Goal: Transaction & Acquisition: Download file/media

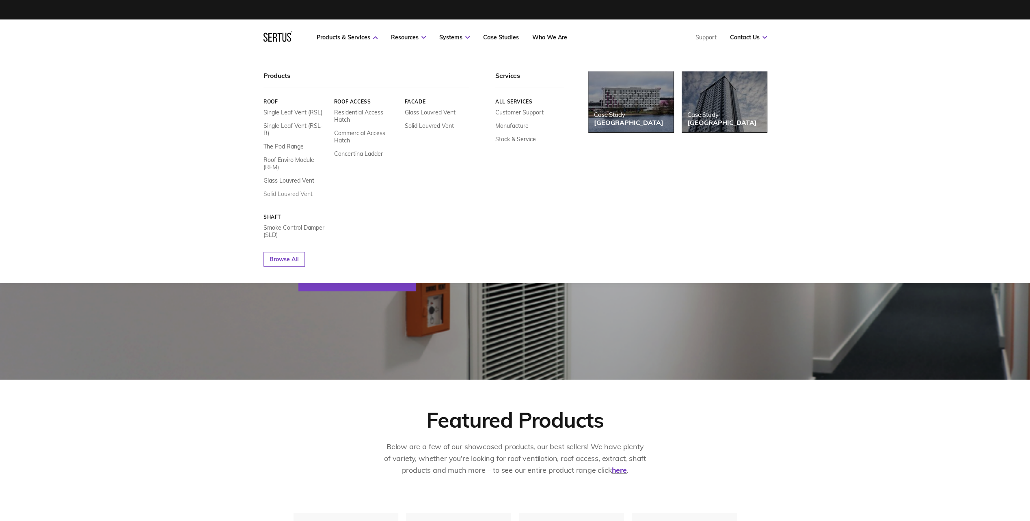
click at [300, 190] on link "Solid Louvred Vent" at bounding box center [288, 193] width 49 height 7
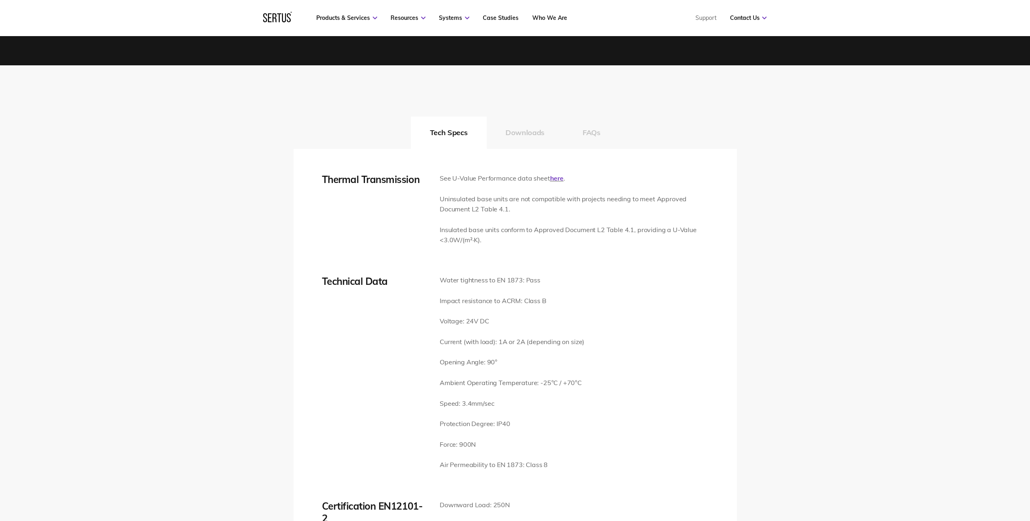
scroll to position [1137, 0]
click at [532, 136] on button "Downloads" at bounding box center [524, 133] width 77 height 32
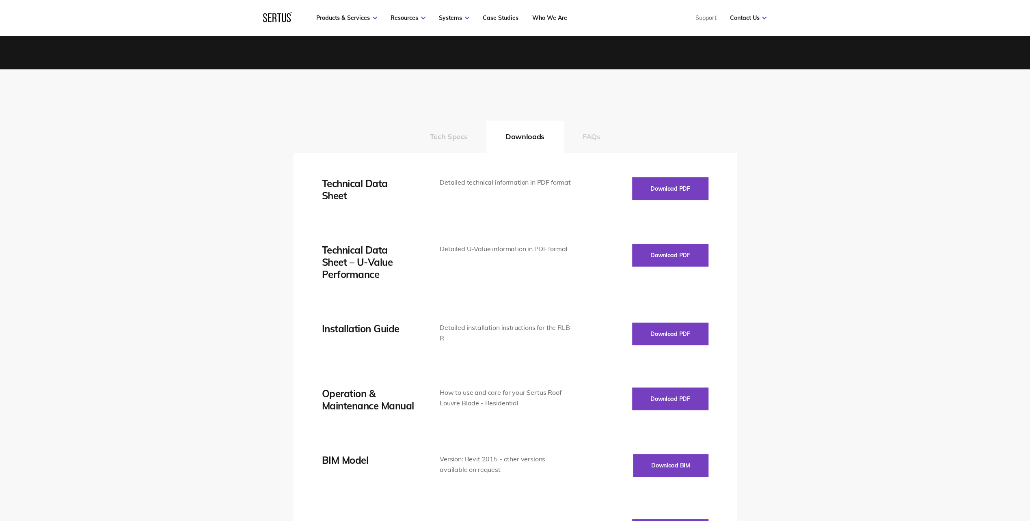
scroll to position [1096, 0]
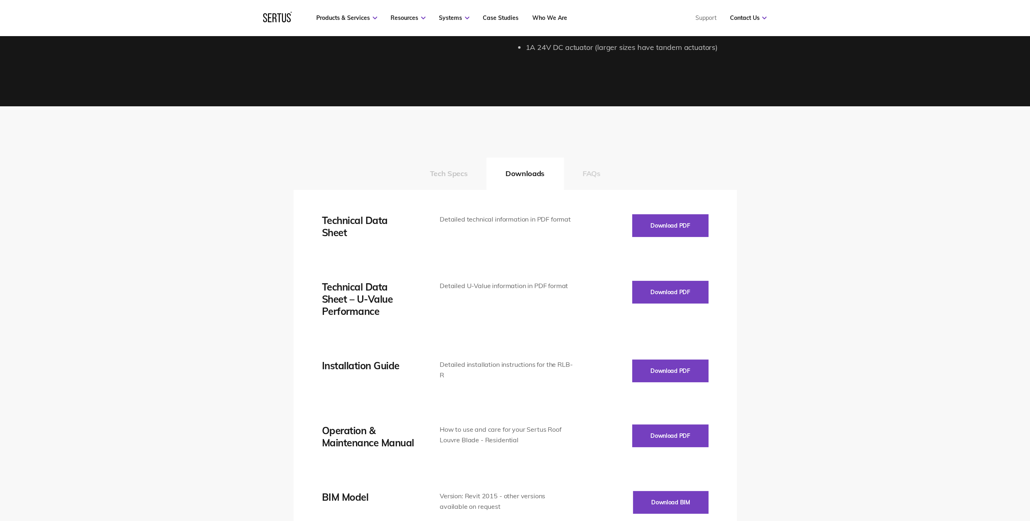
click at [600, 178] on button "FAQs" at bounding box center [592, 174] width 56 height 32
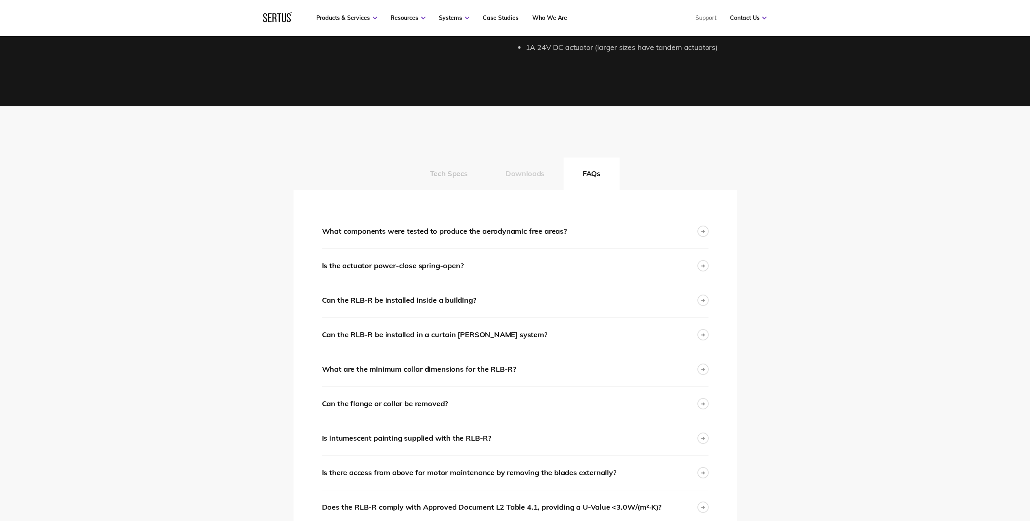
click at [546, 174] on button "Downloads" at bounding box center [524, 174] width 77 height 32
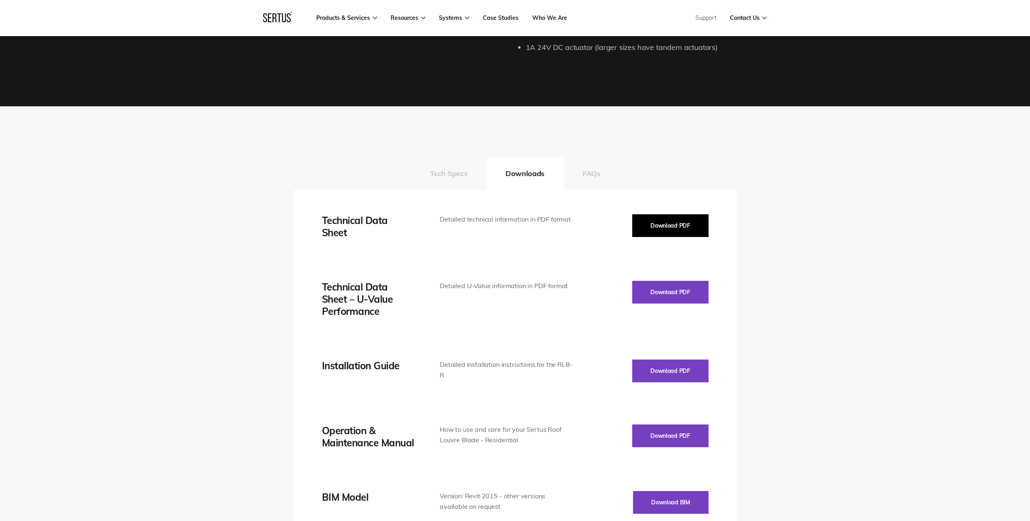
click at [655, 225] on button "Download PDF" at bounding box center [670, 225] width 76 height 23
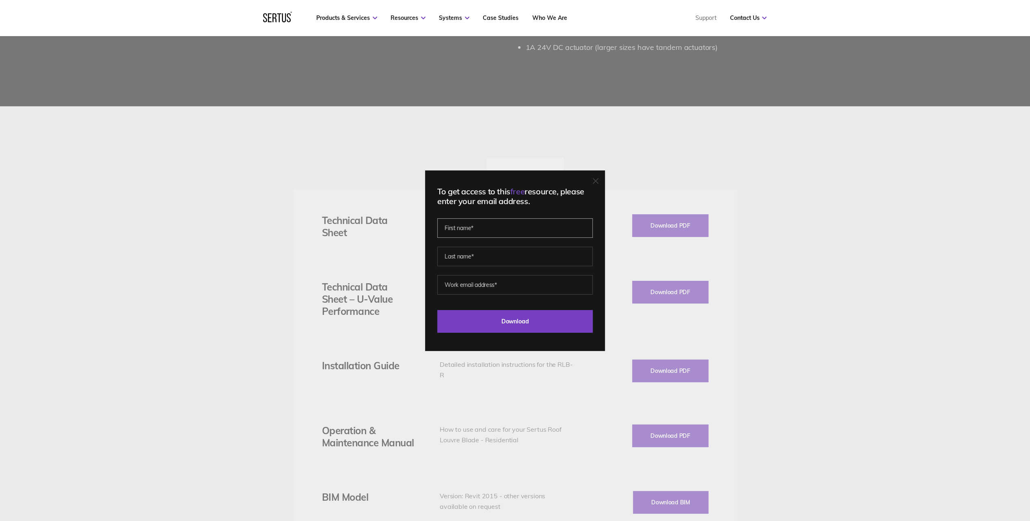
click at [519, 232] on input "text" at bounding box center [515, 227] width 156 height 19
type input "[PERSON_NAME]"
type input "[EMAIL_ADDRESS][DOMAIN_NAME]"
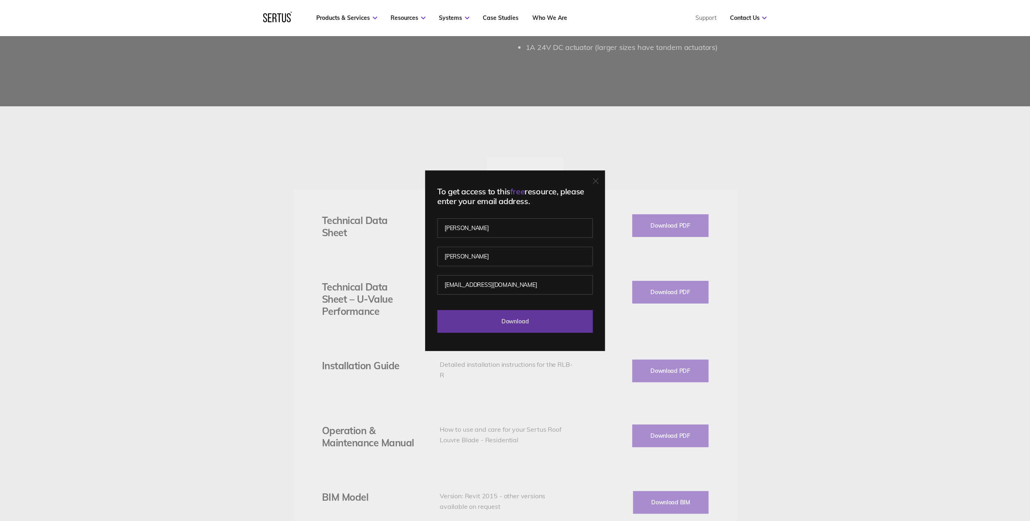
click at [523, 321] on input "Download" at bounding box center [515, 321] width 156 height 23
